Goal: Task Accomplishment & Management: Complete application form

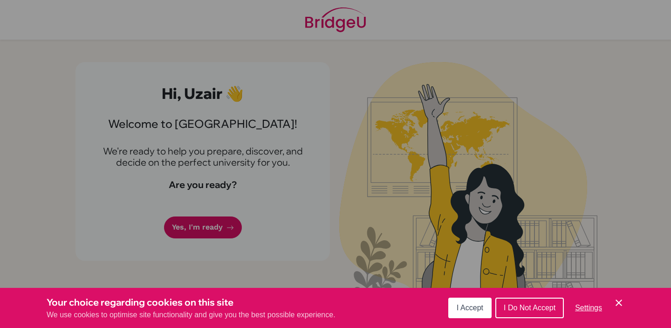
click at [484, 305] on button "I Accept" at bounding box center [469, 307] width 43 height 21
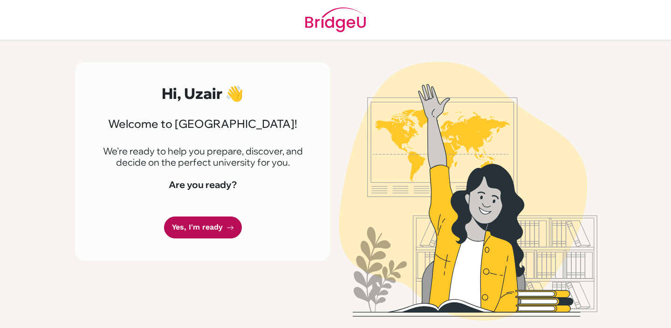
click at [208, 228] on link "Yes, I'm ready" at bounding box center [203, 227] width 78 height 22
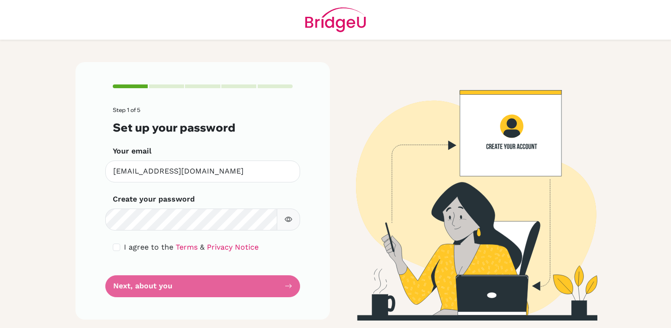
click at [288, 216] on icon "button" at bounding box center [288, 218] width 7 height 7
click at [119, 245] on input "checkbox" at bounding box center [116, 246] width 7 height 7
checkbox input "true"
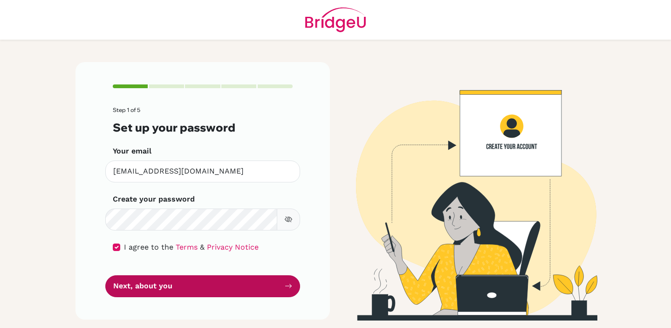
click at [156, 286] on button "Next, about you" at bounding box center [202, 286] width 195 height 22
